Goal: Find specific page/section: Find specific page/section

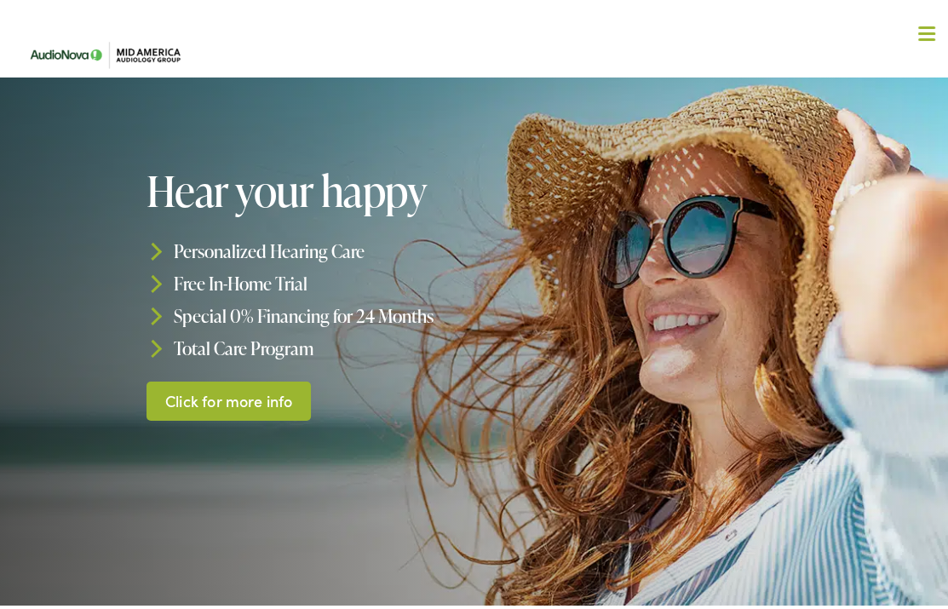
click at [920, 21] on button "Menu Close" at bounding box center [906, 29] width 57 height 19
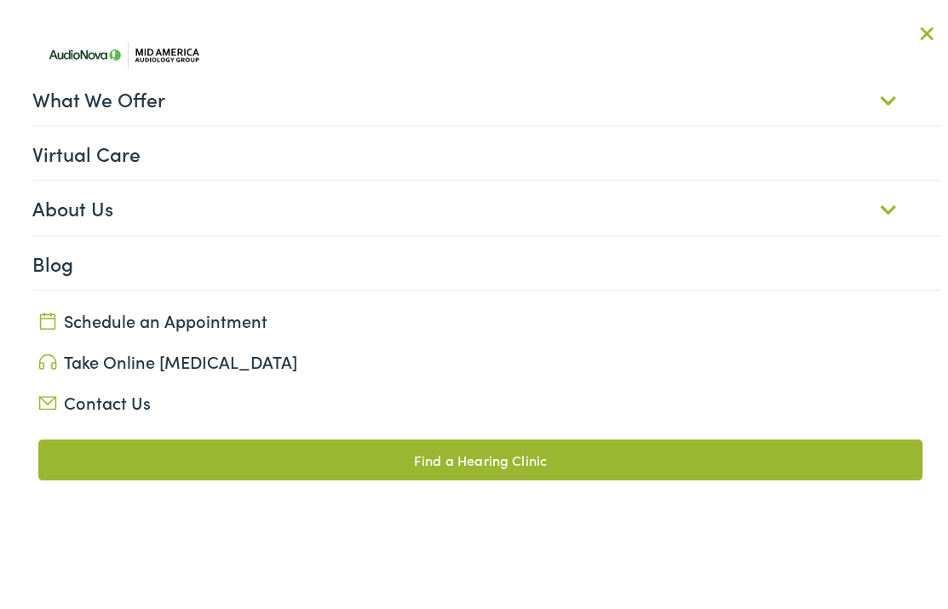
click at [94, 213] on link "About Us" at bounding box center [487, 203] width 910 height 53
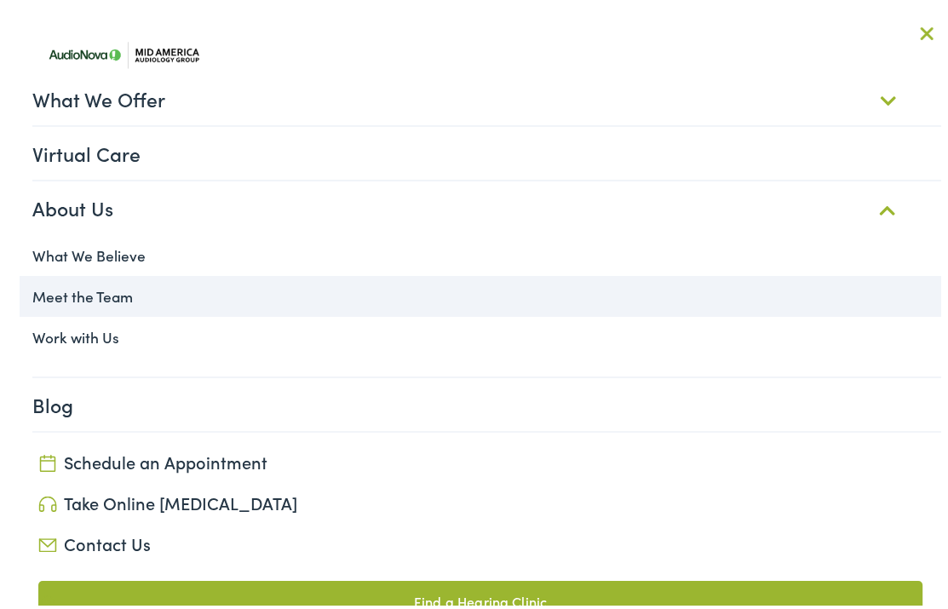
click at [104, 287] on link "Meet the Team" at bounding box center [481, 292] width 923 height 41
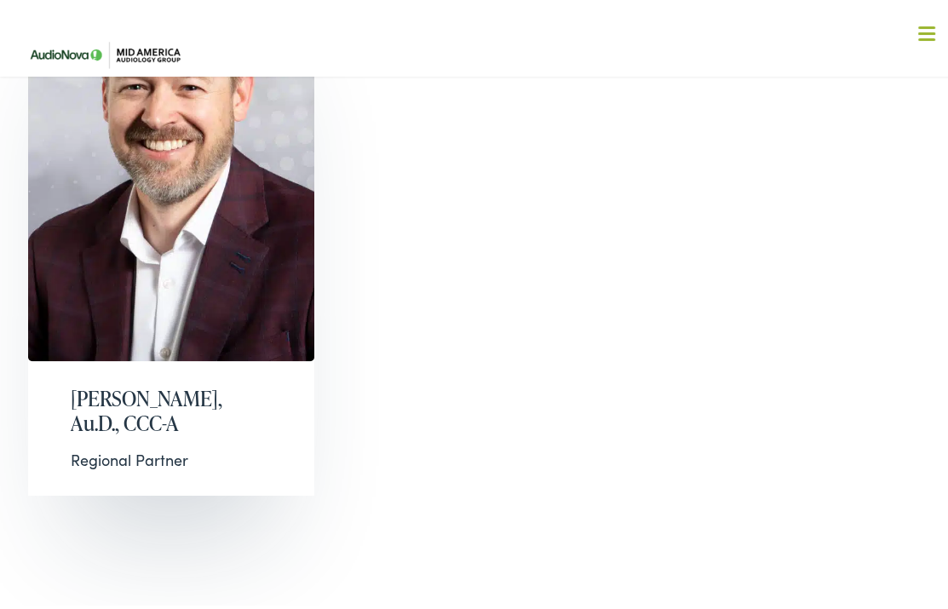
scroll to position [1501, 0]
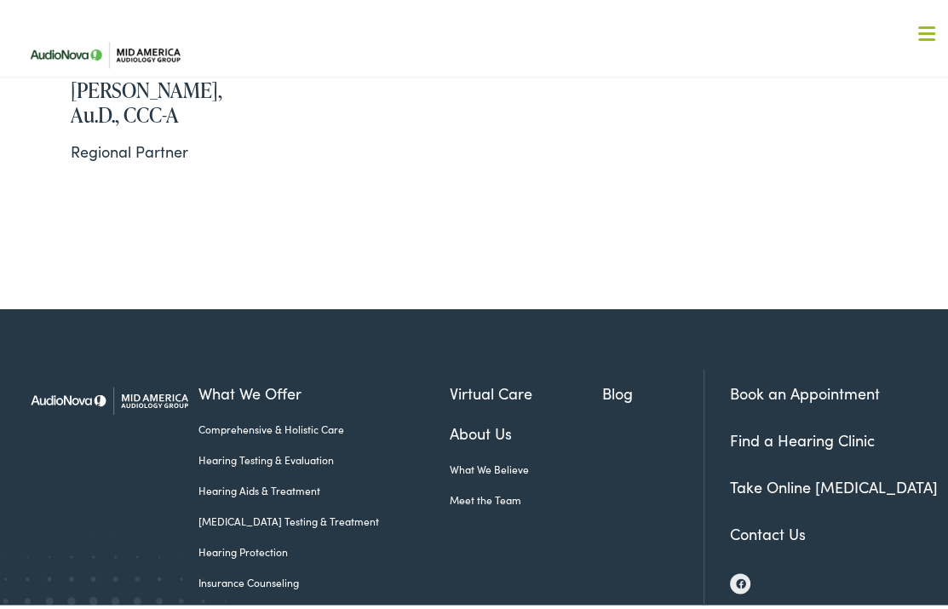
click at [764, 519] on link "Contact Us" at bounding box center [768, 529] width 76 height 21
